Goal: Transaction & Acquisition: Purchase product/service

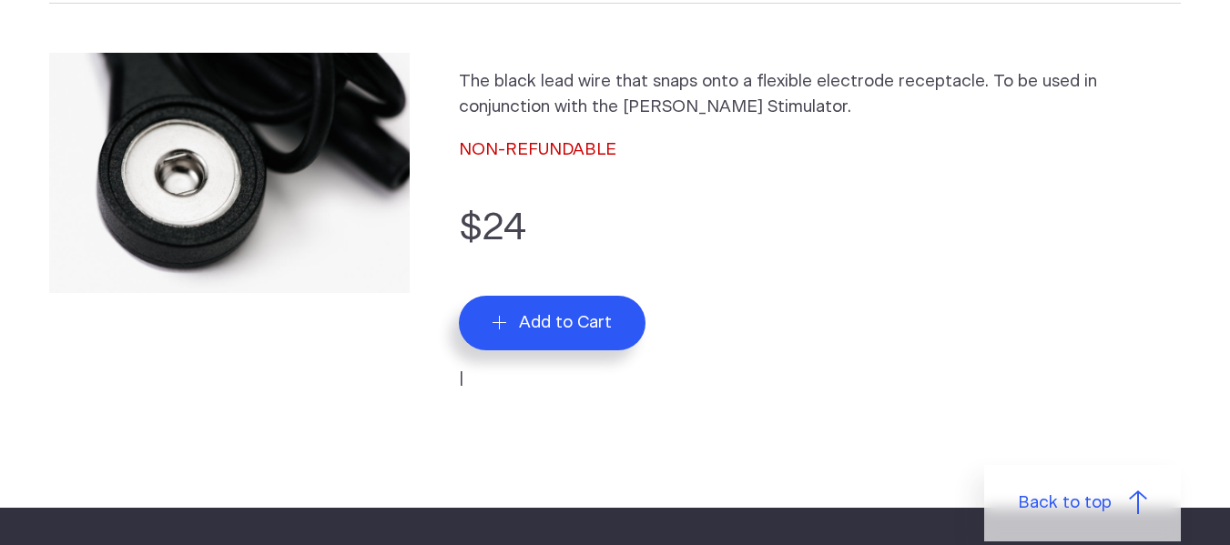
scroll to position [273, 0]
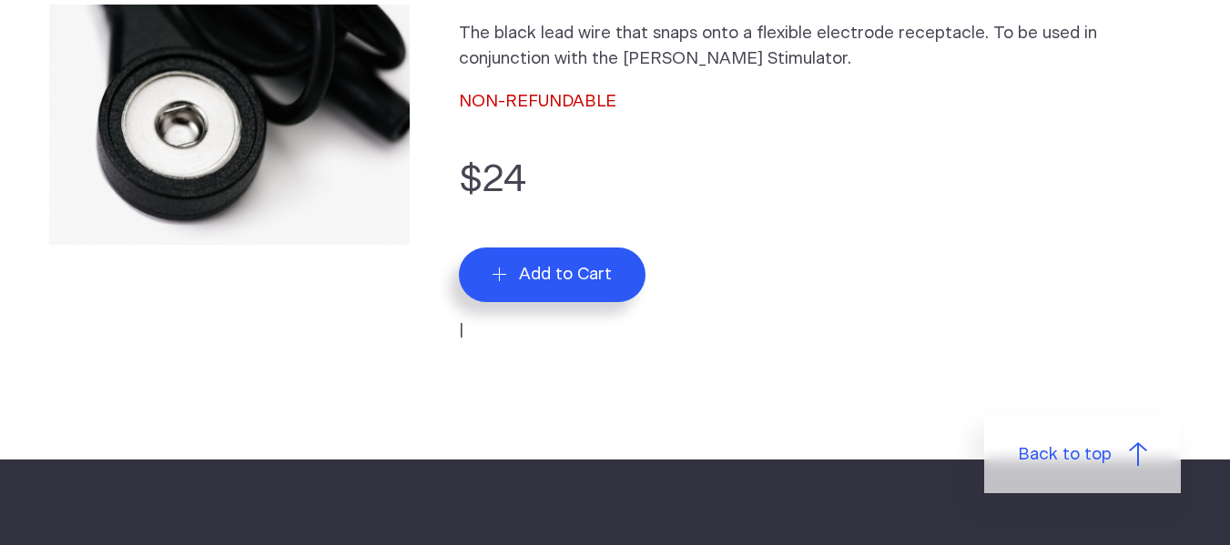
click at [567, 274] on span "Add to Cart" at bounding box center [565, 274] width 93 height 21
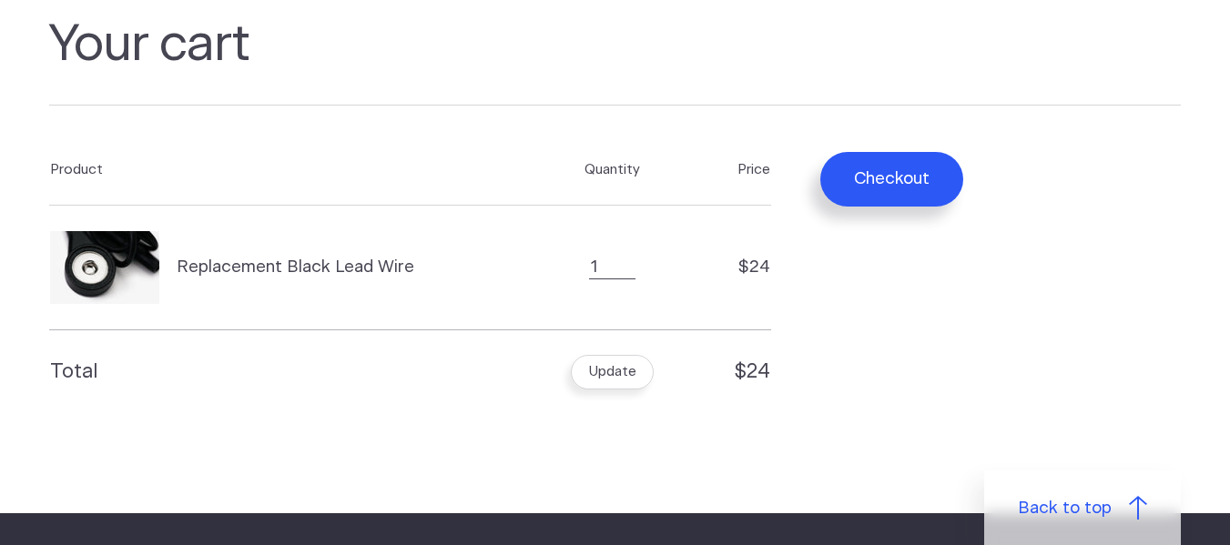
scroll to position [91, 0]
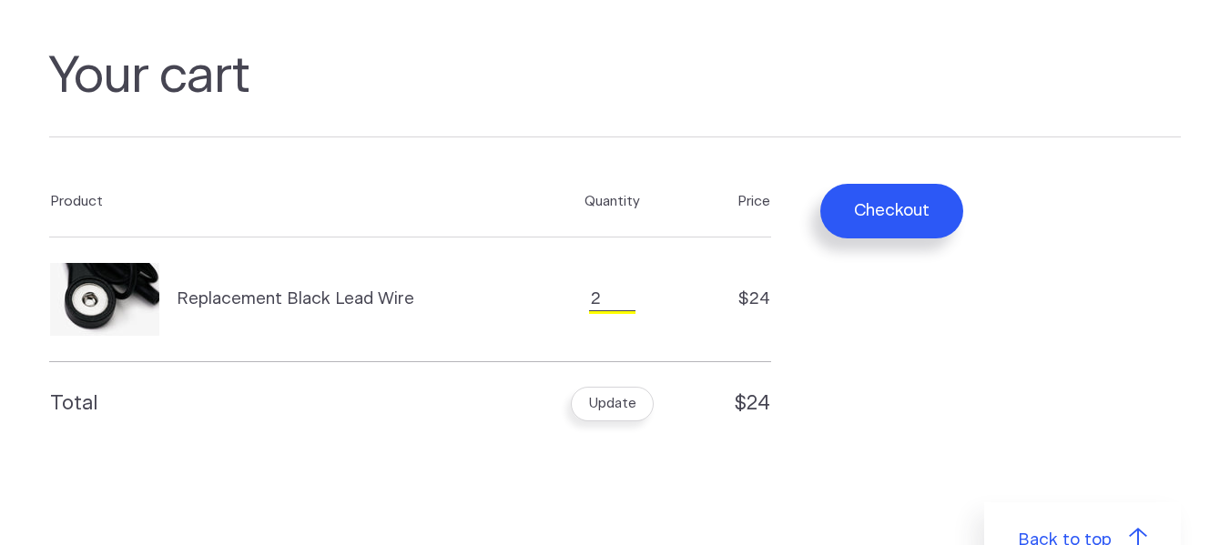
click at [622, 291] on input "2" at bounding box center [612, 300] width 46 height 24
click at [322, 310] on span "Replacement Black Lead Wire" at bounding box center [296, 299] width 238 height 25
click at [622, 310] on input "1" at bounding box center [612, 300] width 46 height 24
click at [685, 272] on td "Quantity 1" at bounding box center [612, 300] width 165 height 125
click at [627, 311] on input "2" at bounding box center [612, 300] width 46 height 24
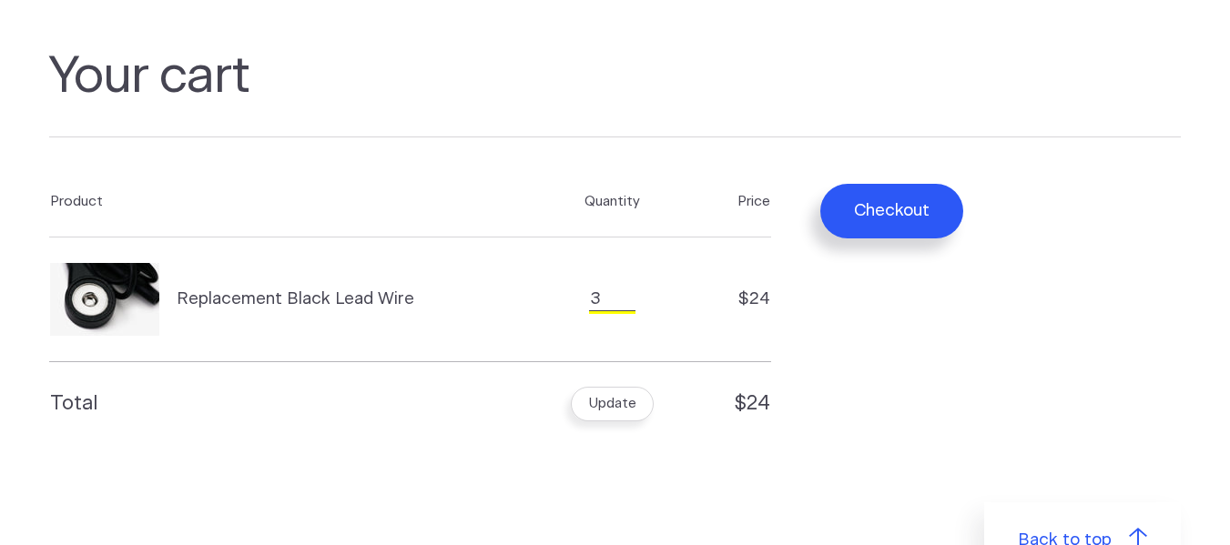
click at [627, 311] on input "3" at bounding box center [612, 300] width 46 height 24
type input "4"
click at [627, 311] on input "4" at bounding box center [612, 300] width 46 height 24
click at [696, 362] on td "$24" at bounding box center [733, 300] width 76 height 125
click at [619, 422] on button "Update" at bounding box center [612, 405] width 83 height 36
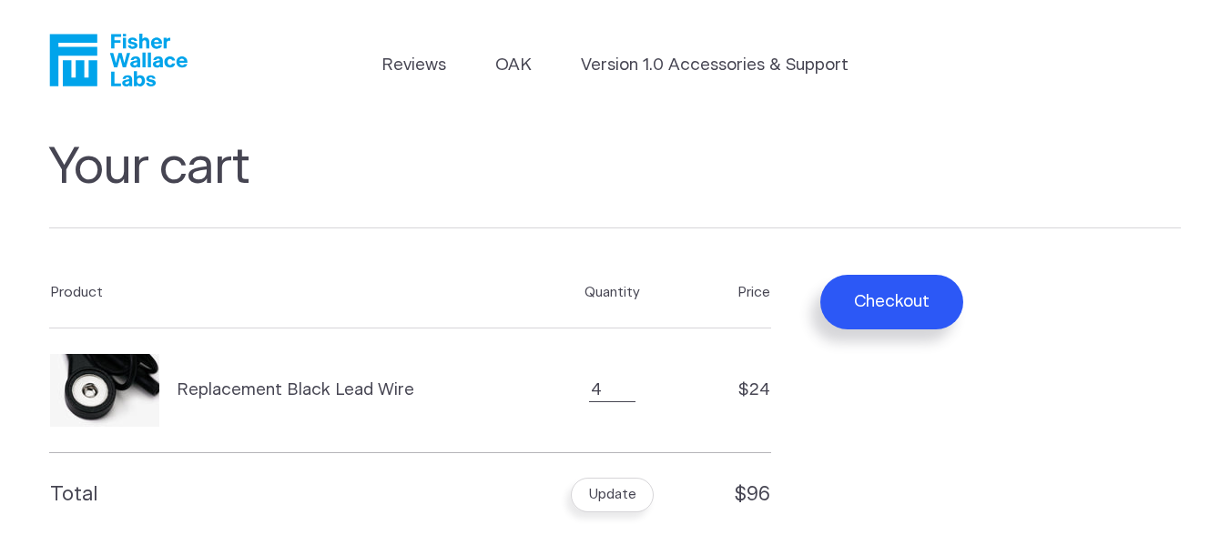
click at [871, 300] on button "Checkout" at bounding box center [891, 302] width 143 height 55
